Goal: Navigation & Orientation: Go to known website

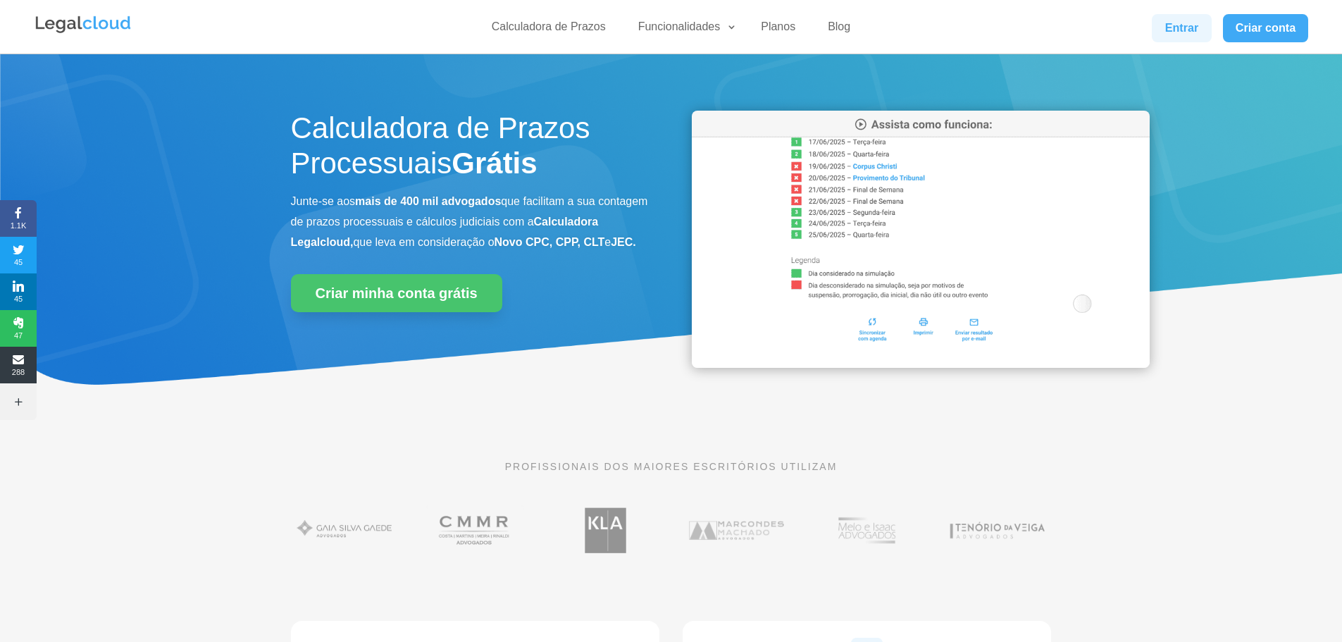
click at [1187, 28] on link "Entrar" at bounding box center [1181, 28] width 59 height 28
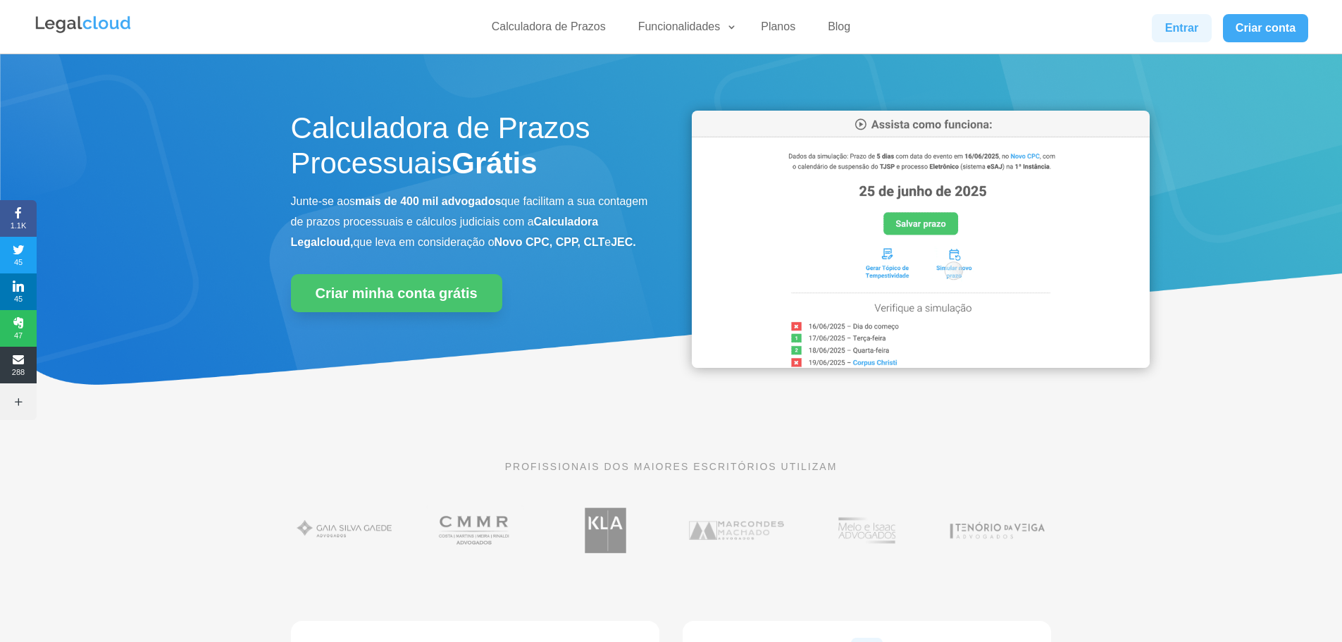
click at [1168, 24] on link "Entrar" at bounding box center [1181, 28] width 59 height 28
